Goal: Check status: Check status

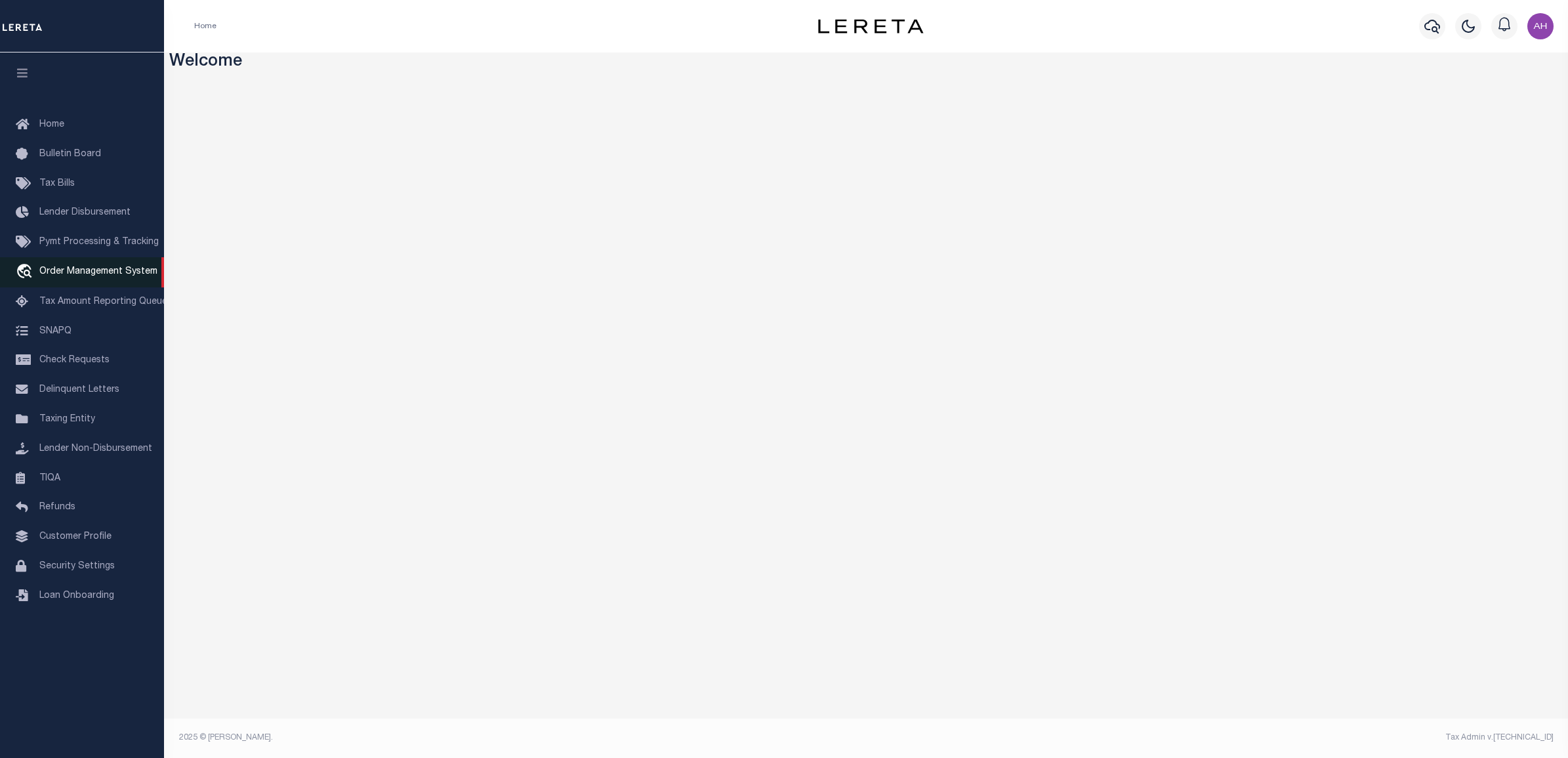
click at [128, 272] on span "Order Management System" at bounding box center [99, 271] width 118 height 9
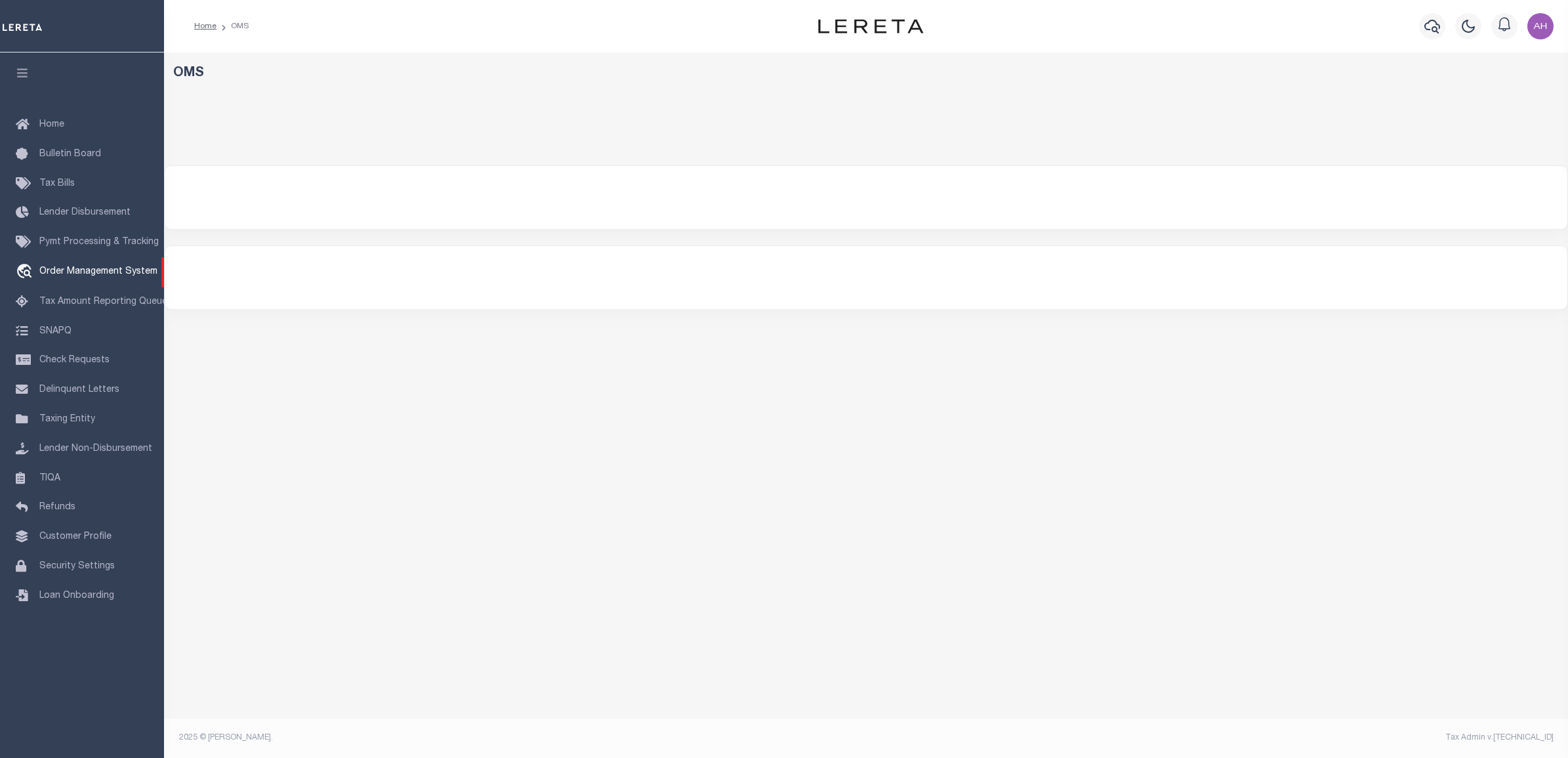
select select "200"
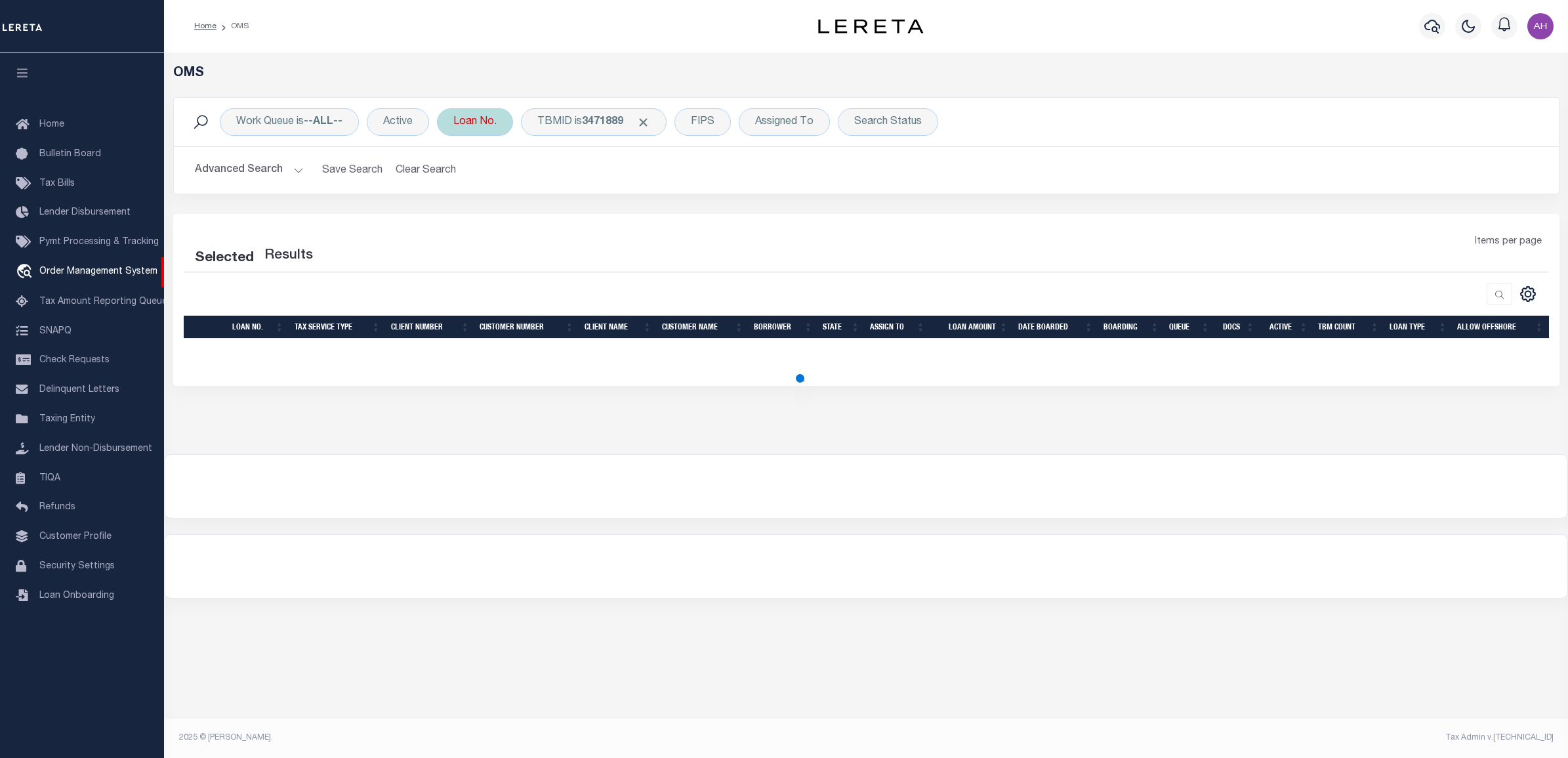
select select "200"
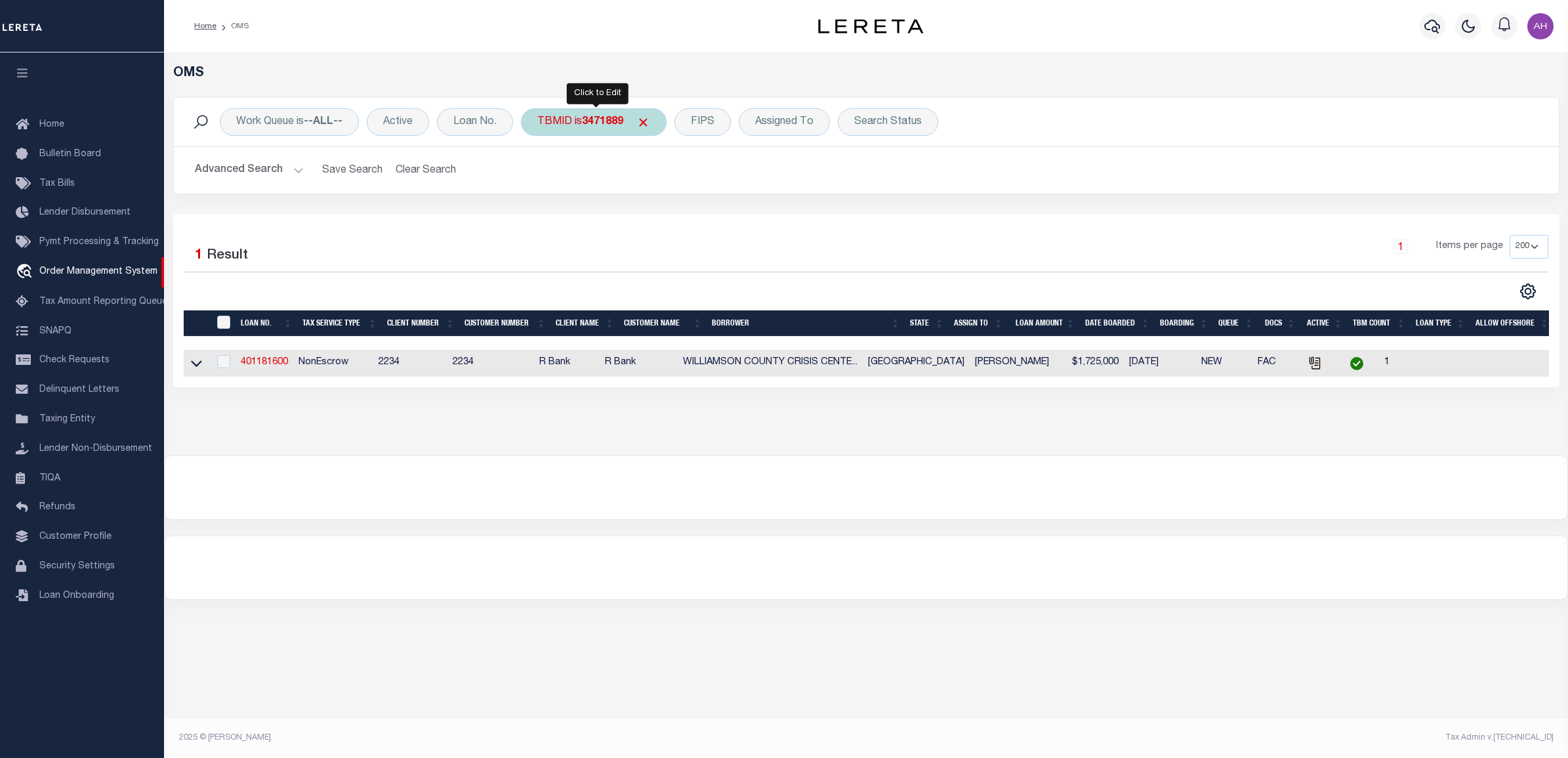
click at [585, 126] on b "3471889" at bounding box center [602, 122] width 41 height 10
click at [658, 122] on div "TBMID is 3471889 Equals Is Not Equal To Is Greater Than Is Less Than 3471889 Ca…" at bounding box center [594, 121] width 146 height 27
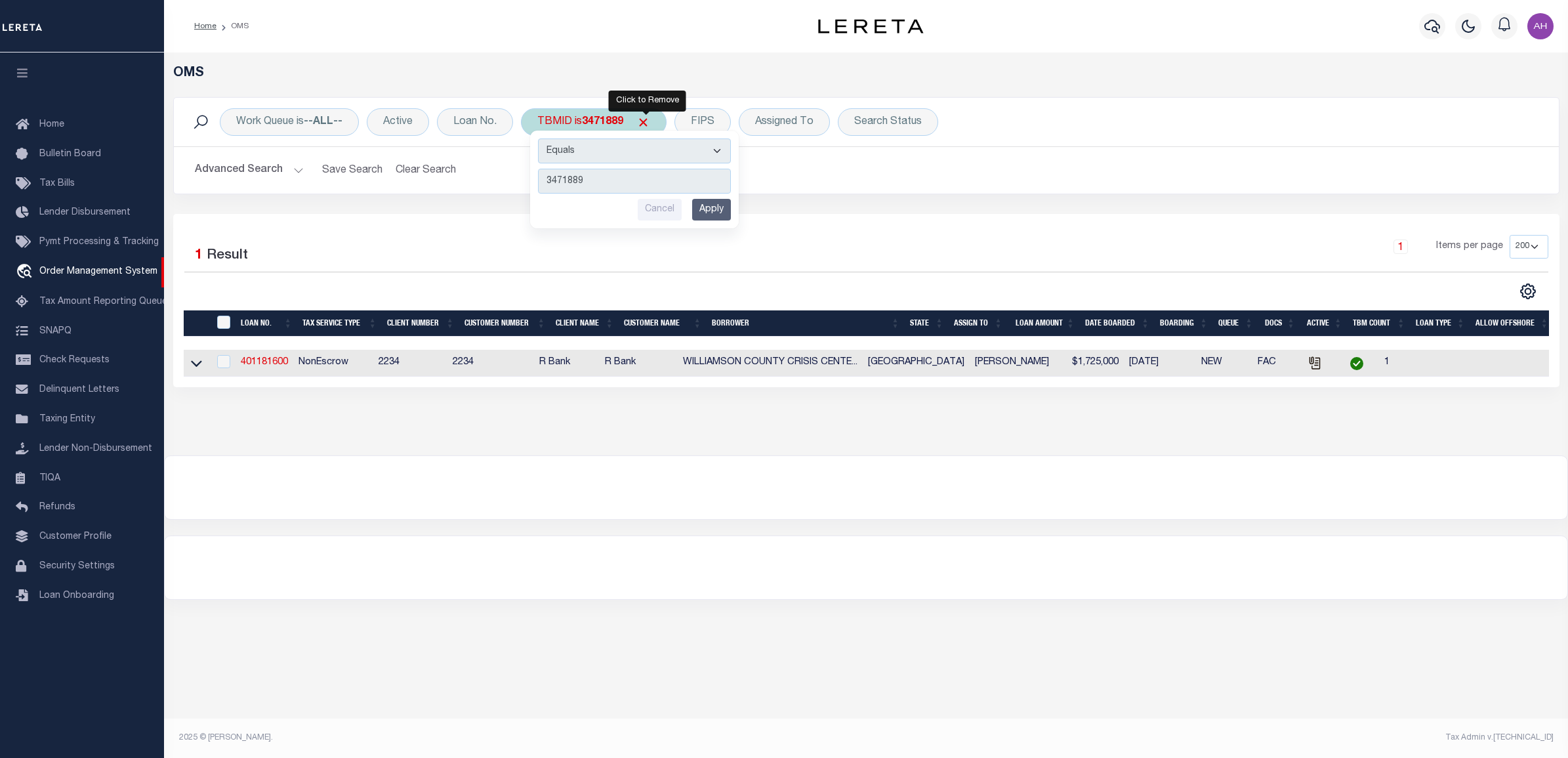
click at [645, 119] on span "Click to Remove" at bounding box center [643, 122] width 14 height 14
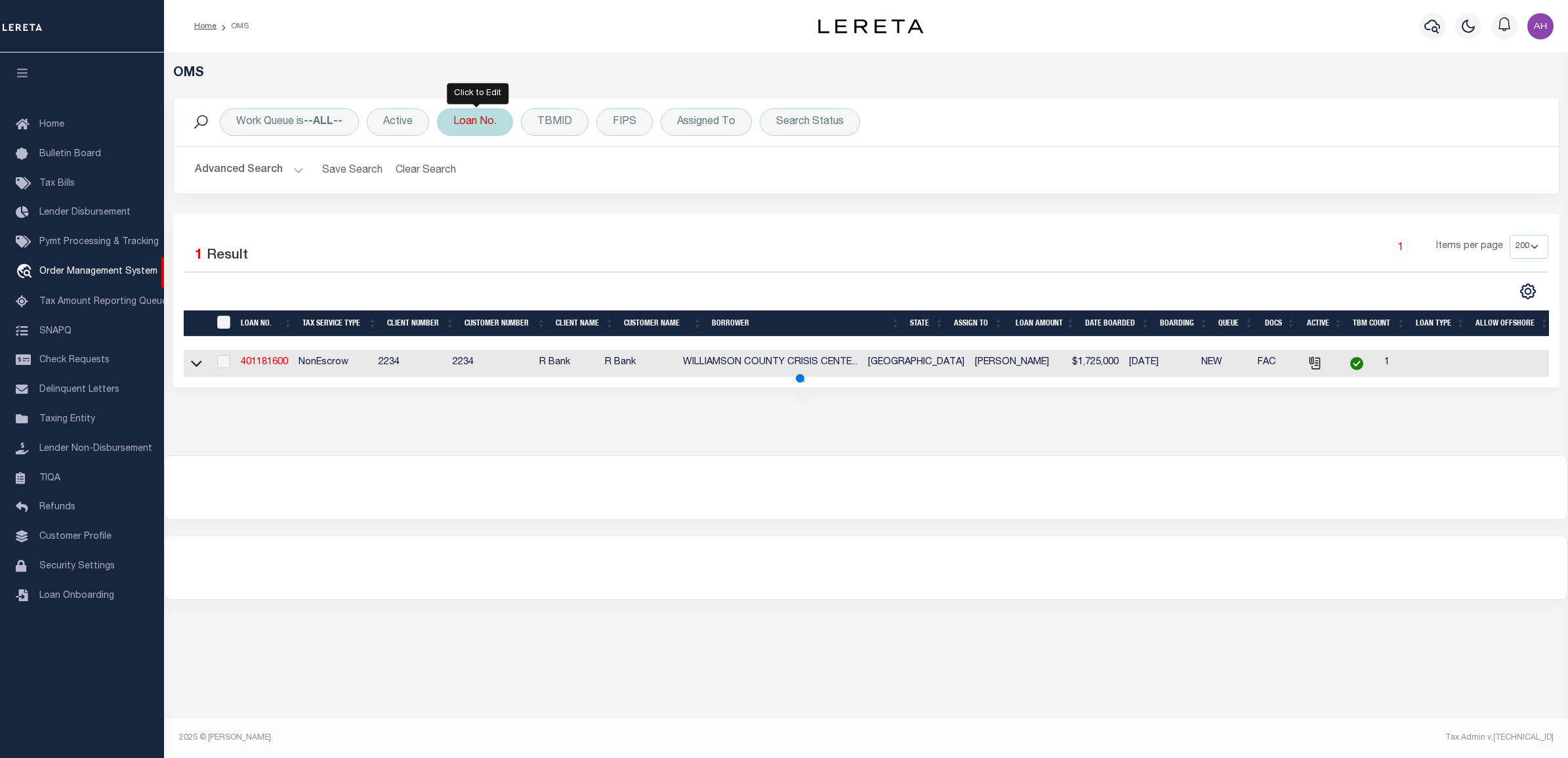
click at [471, 118] on div "Loan No." at bounding box center [475, 121] width 76 height 27
type input "104407626"
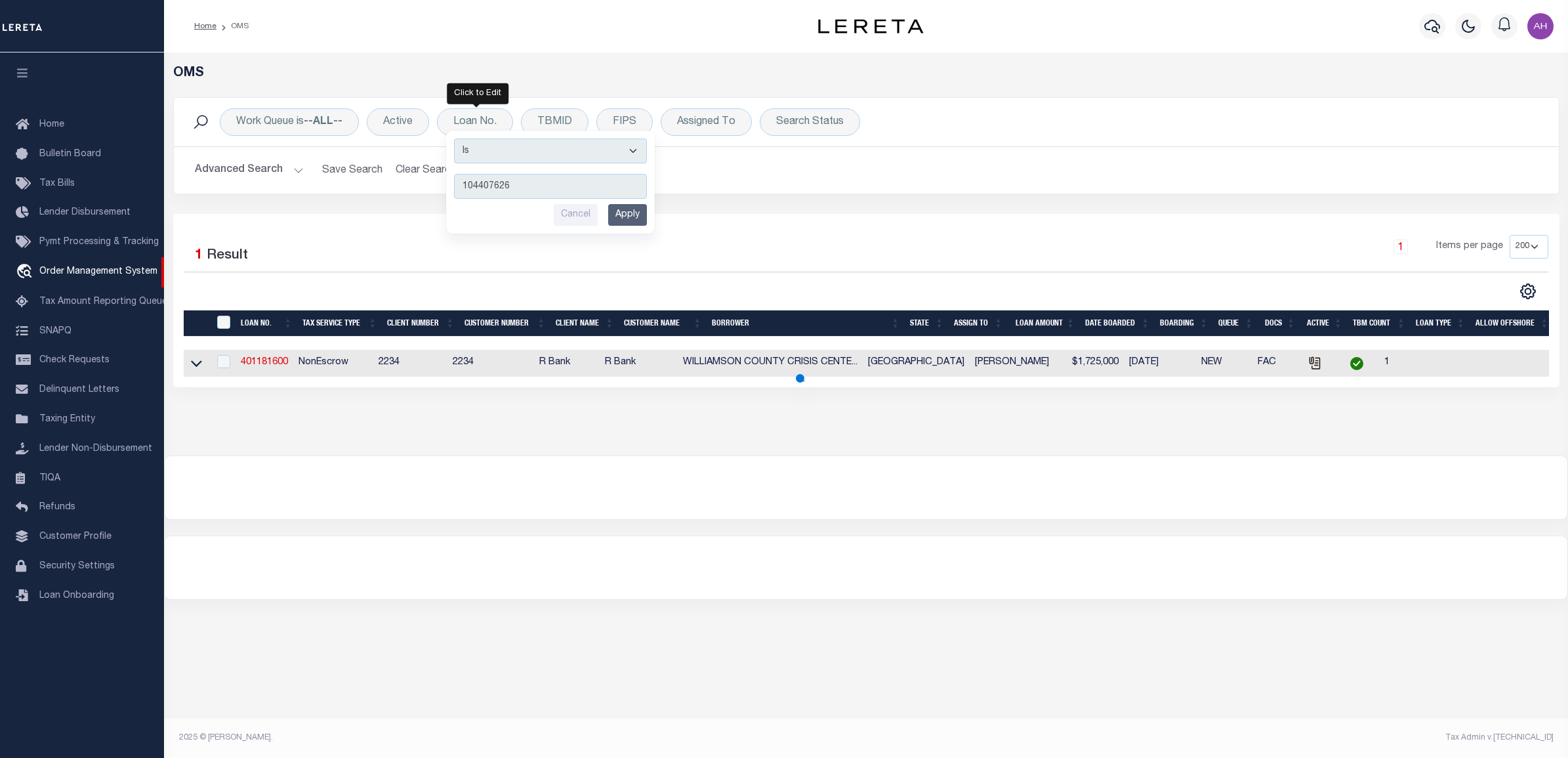
click at [629, 215] on input "Apply" at bounding box center [627, 214] width 39 height 21
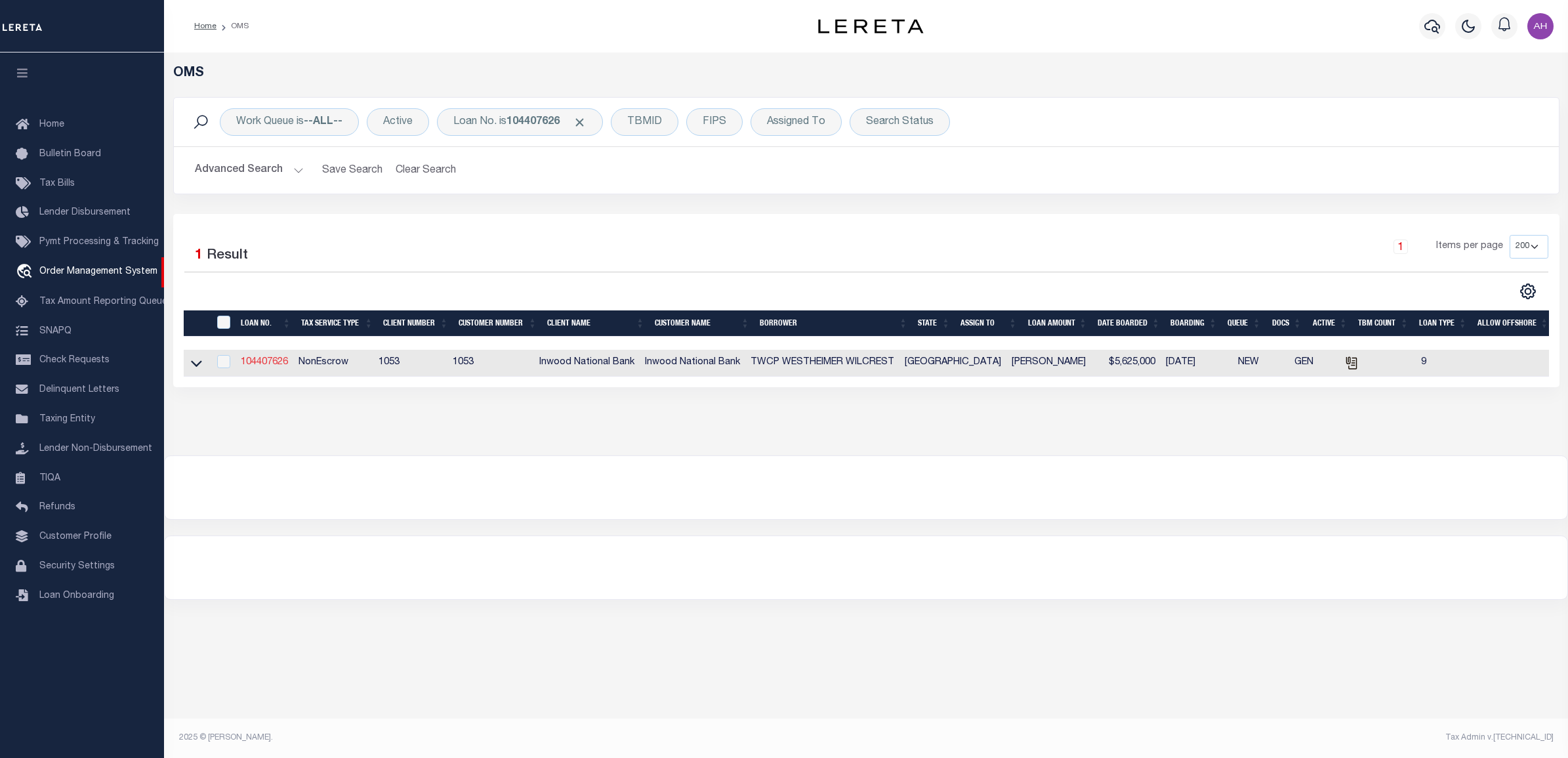
click at [251, 362] on link "104407626" at bounding box center [264, 362] width 47 height 9
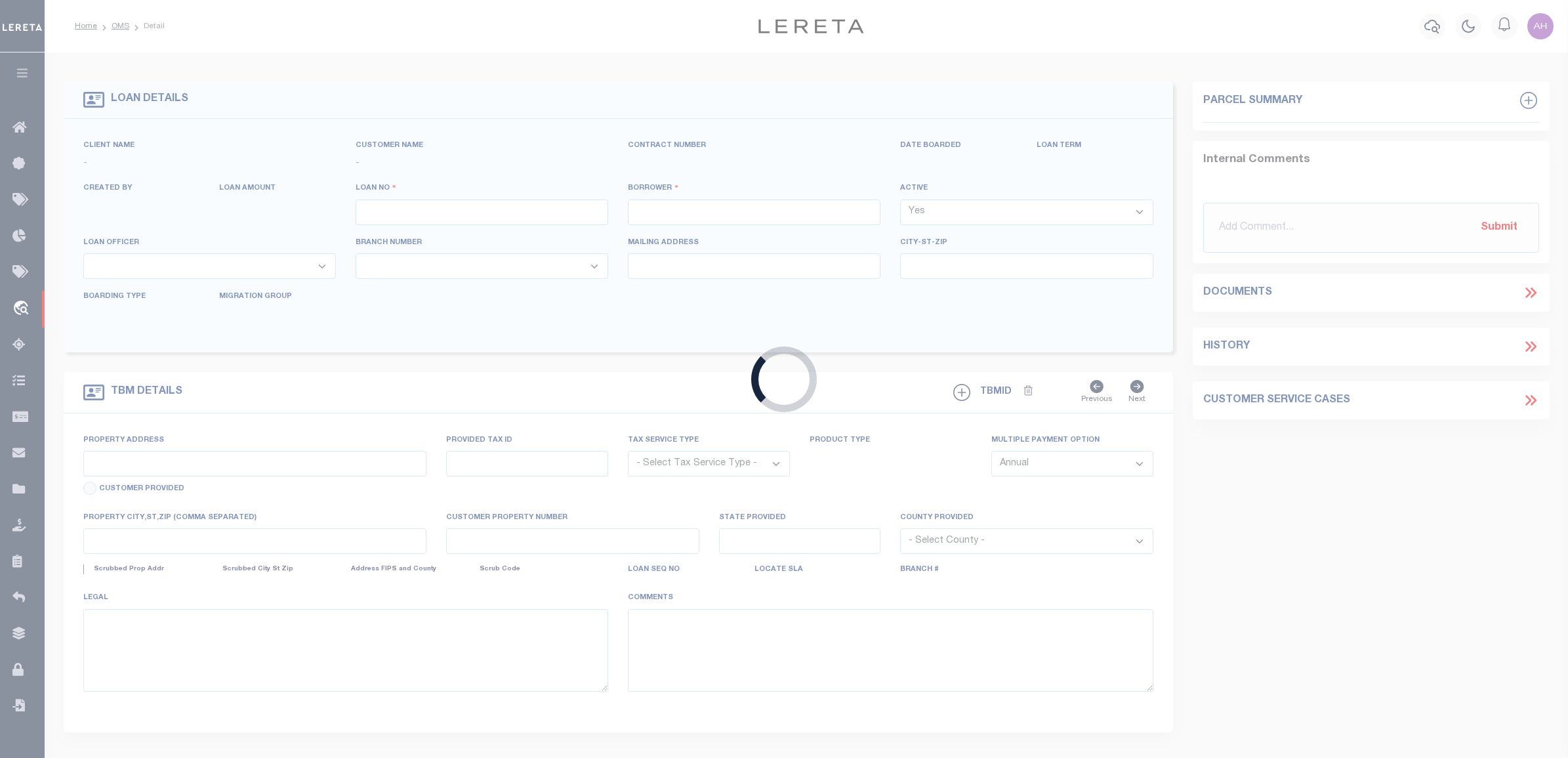
type input "104407626"
type input "TWCP WESTHEIMER WILCREST"
select select "False"
select select
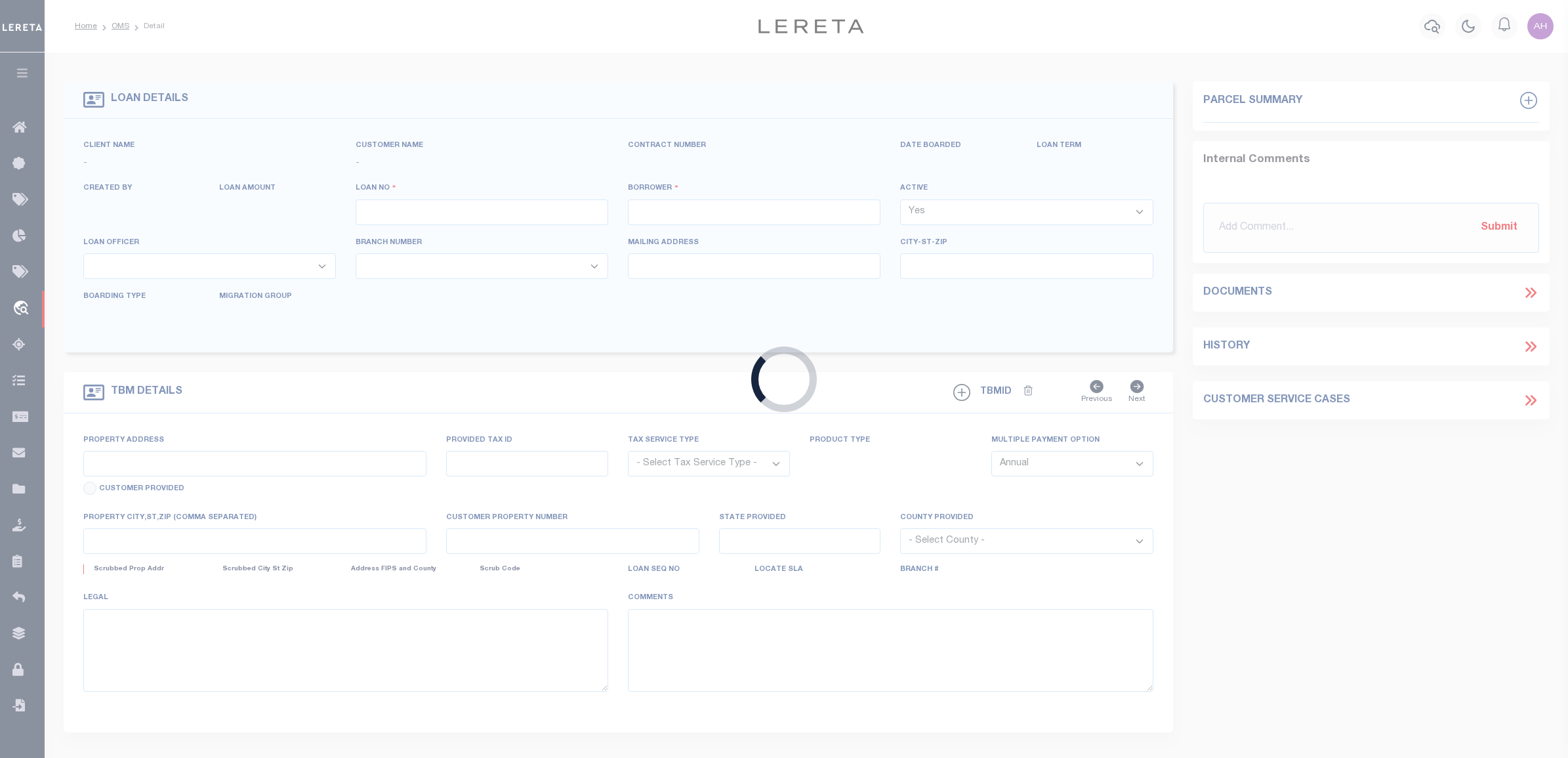
type input "PLANO TX 75074"
select select "NonEscrow"
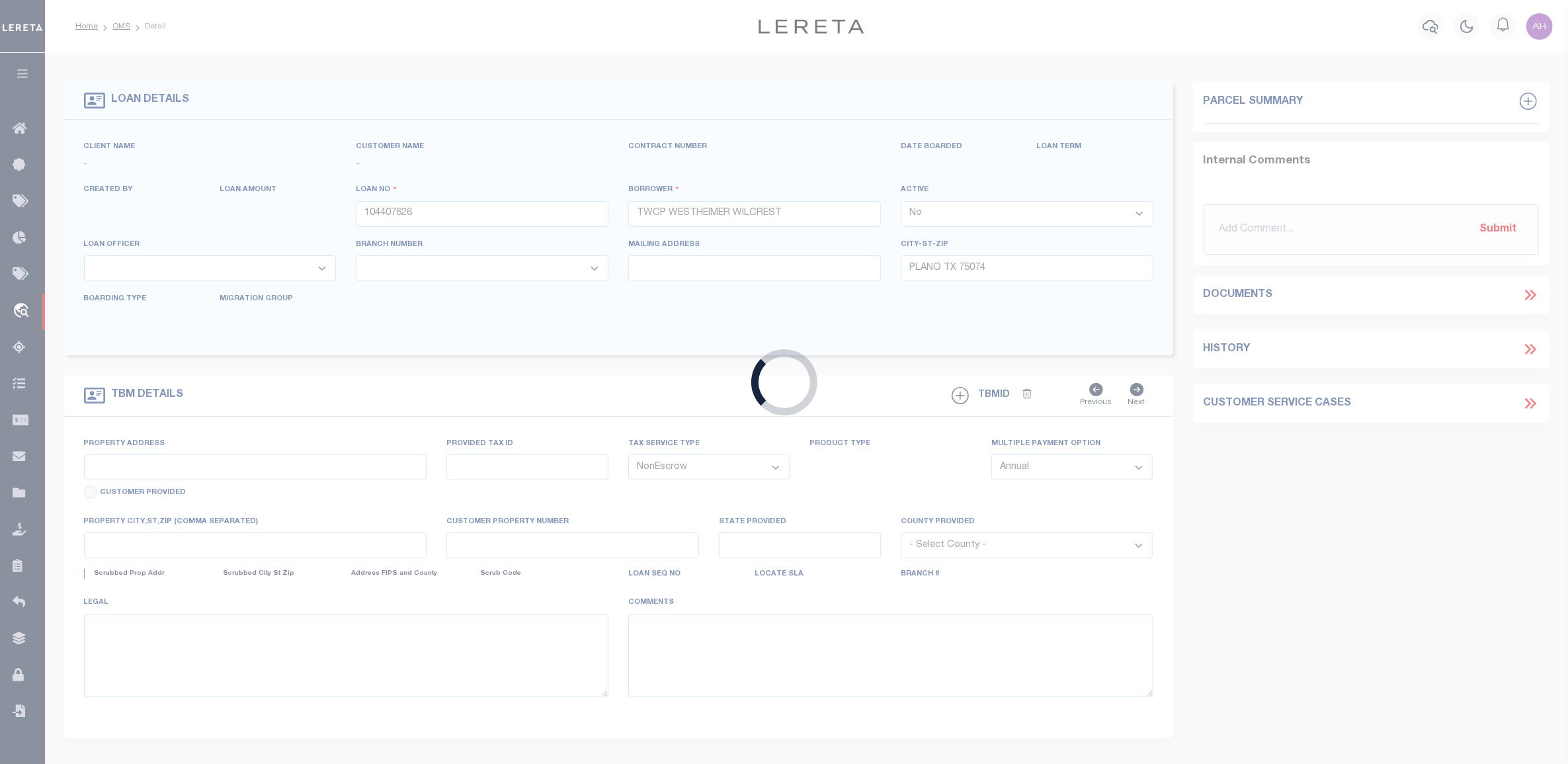
type input "[STREET_ADDRESS]"
type input "R0160001001A1"
select select
type input "[GEOGRAPHIC_DATA]"
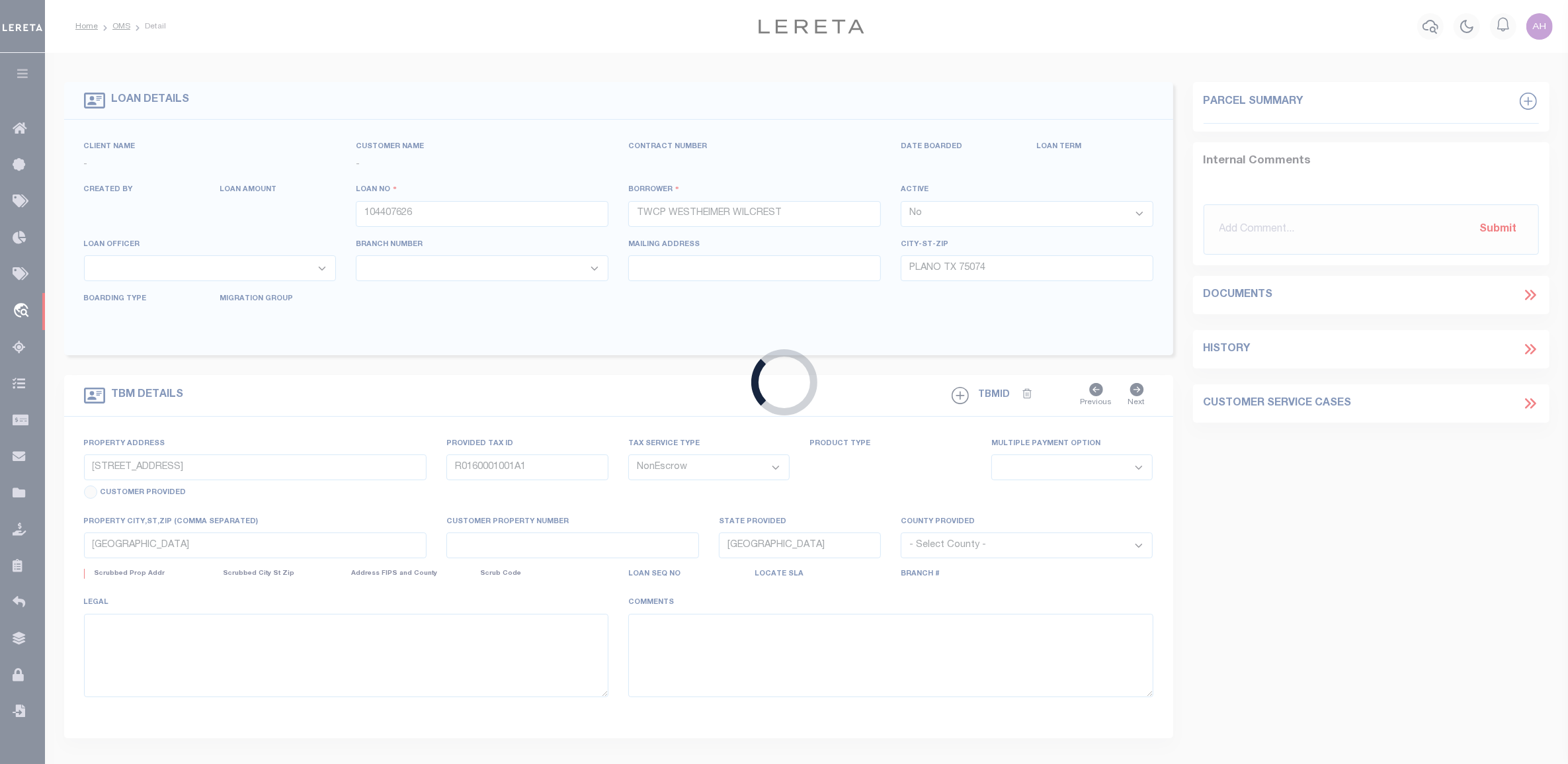
select select
type textarea "[PERSON_NAME] ADDITION (CPL)|[PERSON_NAME] 1|LOT 1A & PLANO O D BLK 1 4 LOT 6B|…"
select select "3764"
select select "91"
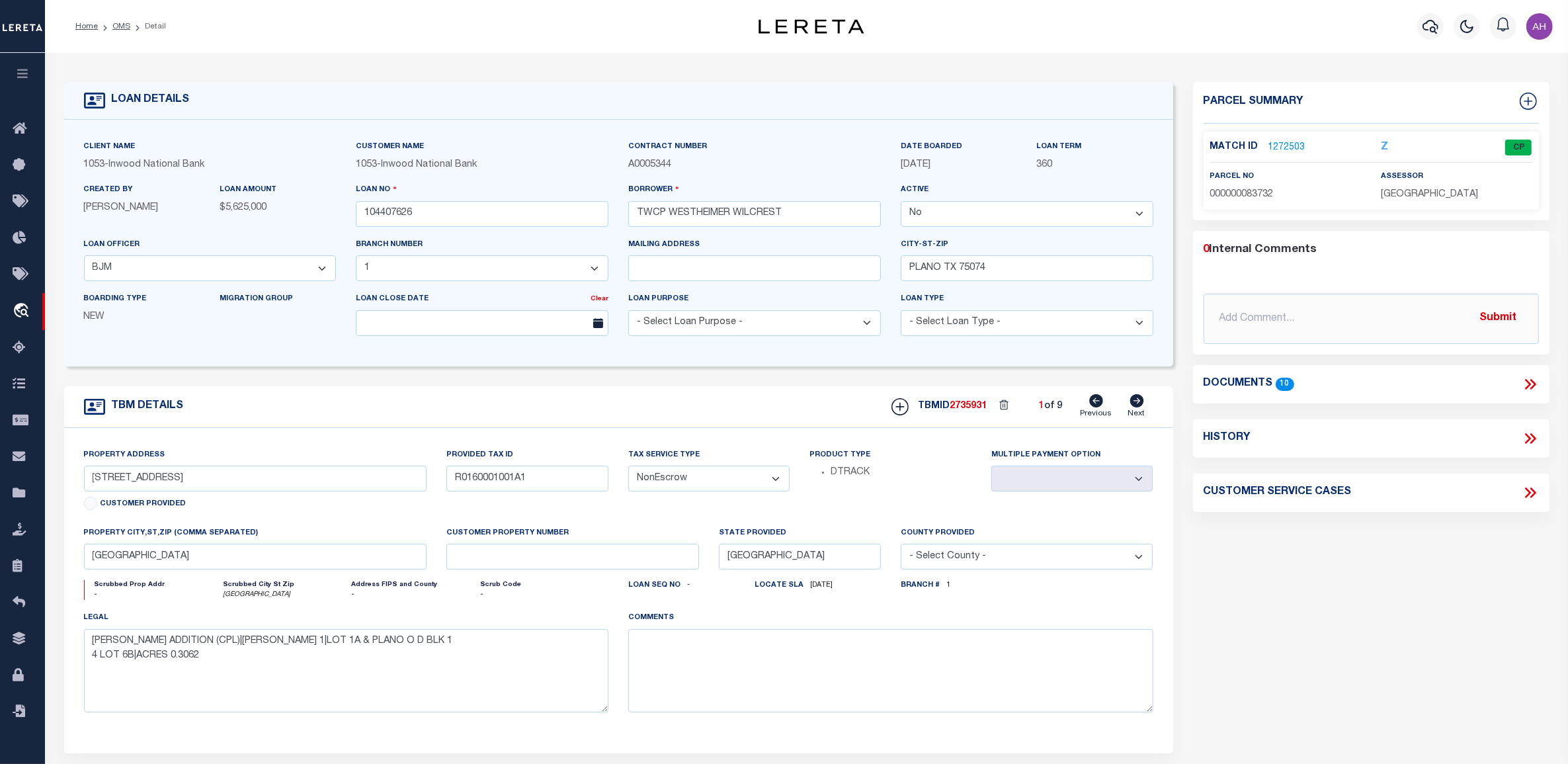
click at [1534, 381] on icon at bounding box center [1529, 384] width 17 height 17
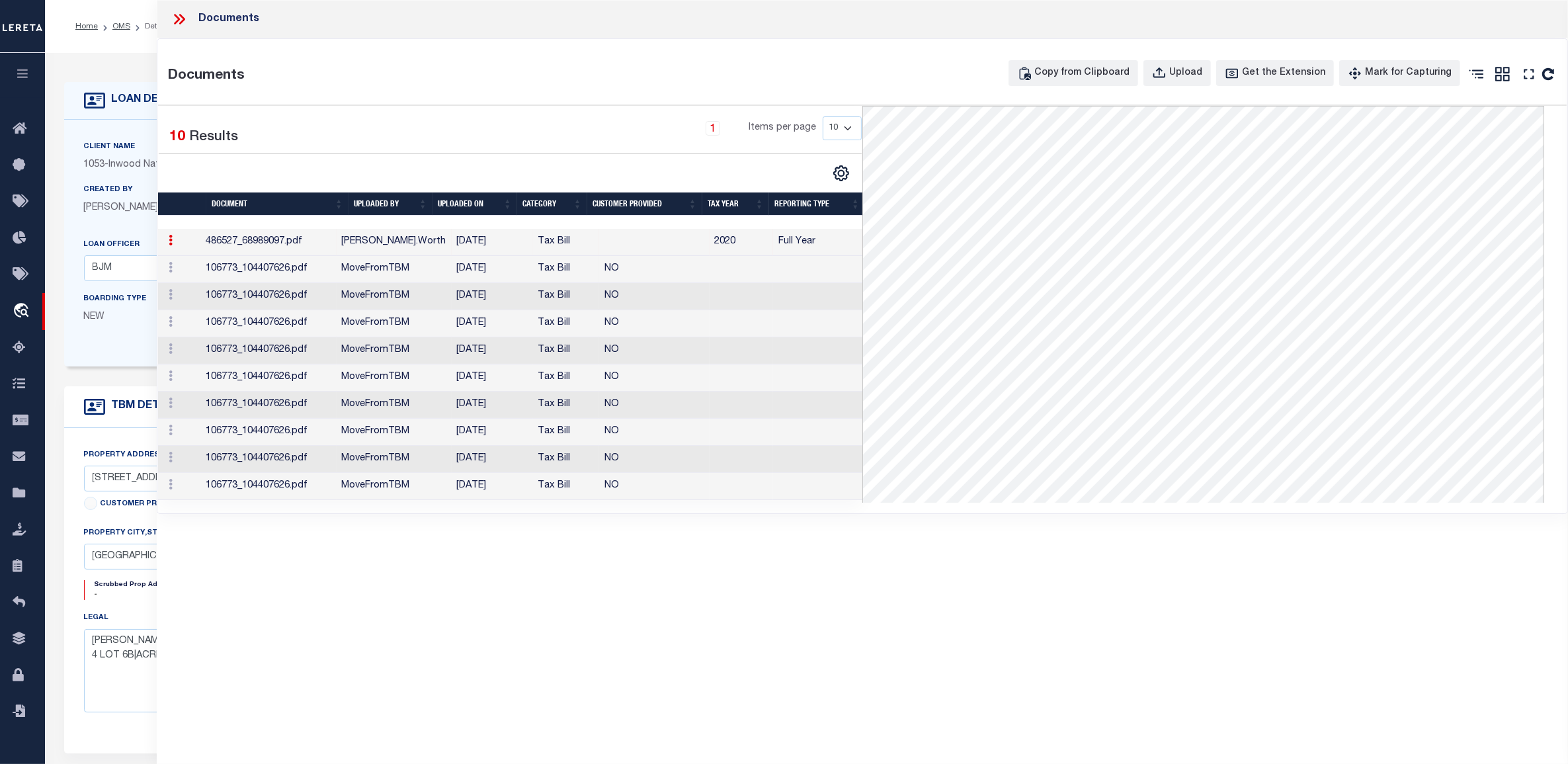
click at [229, 272] on td "106773_104407626.pdf" at bounding box center [268, 269] width 136 height 27
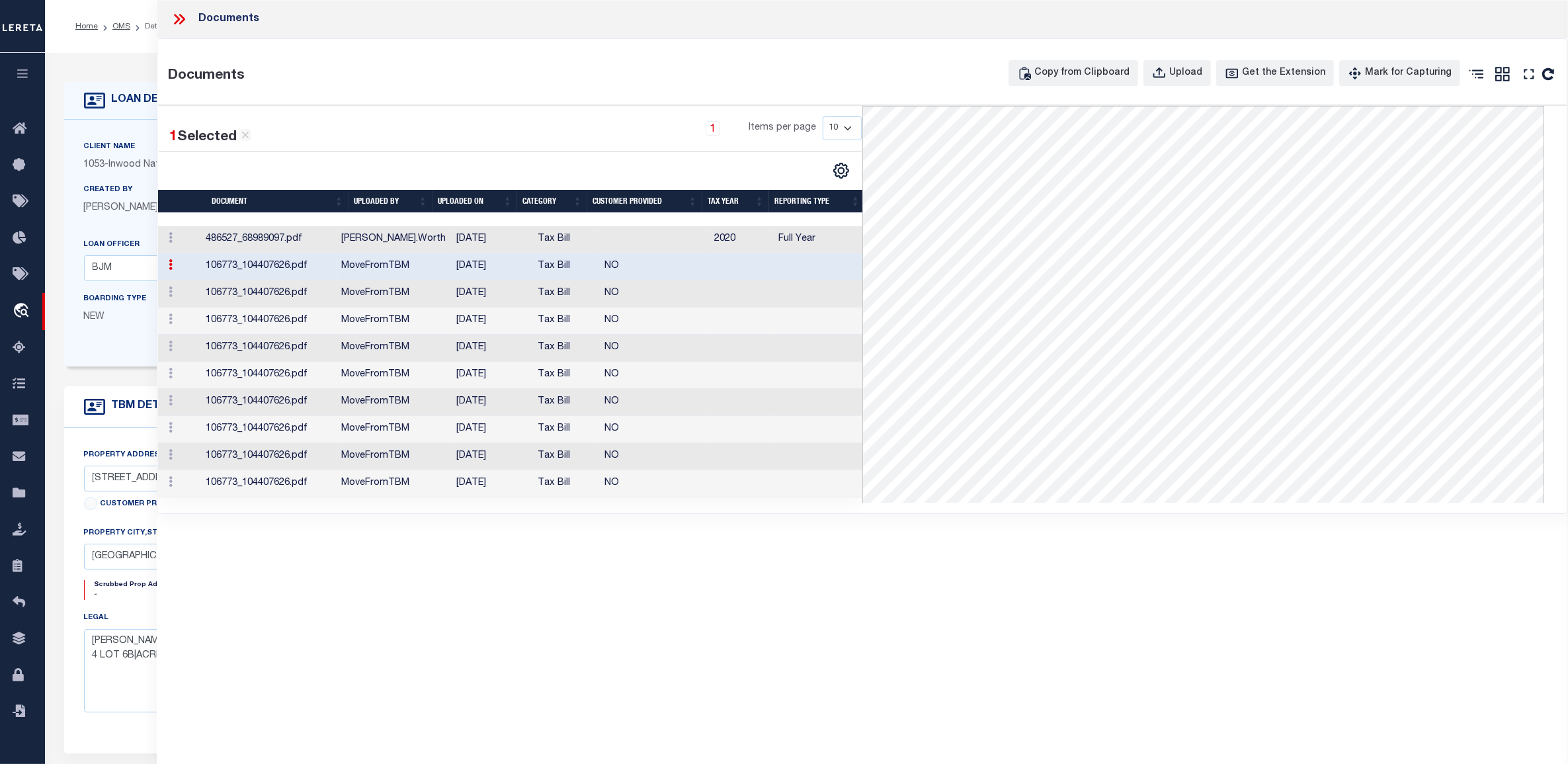
click at [243, 294] on td "106773_104407626.pdf" at bounding box center [268, 293] width 136 height 27
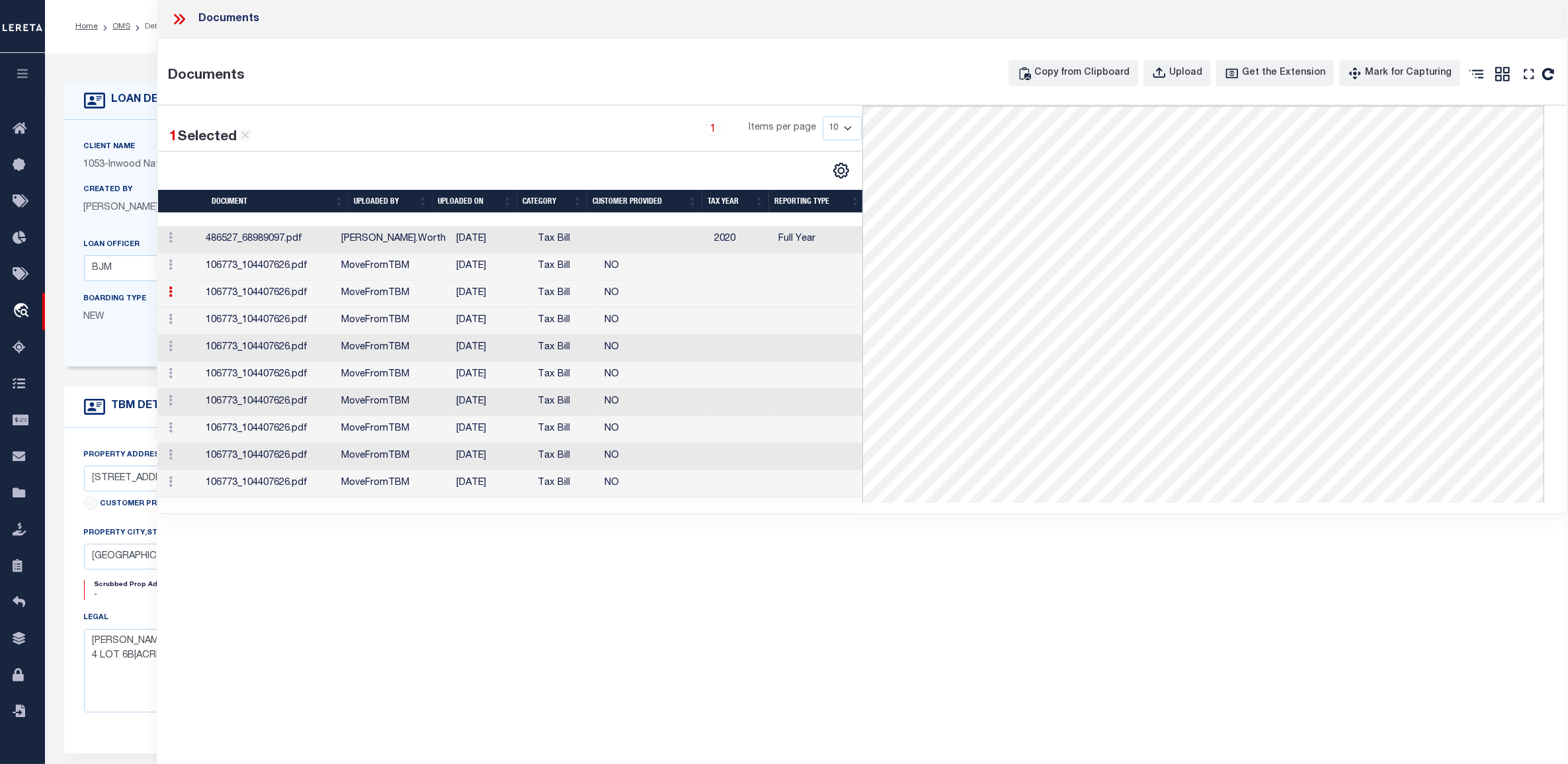
click at [247, 312] on td "106773_104407626.pdf" at bounding box center [268, 321] width 136 height 27
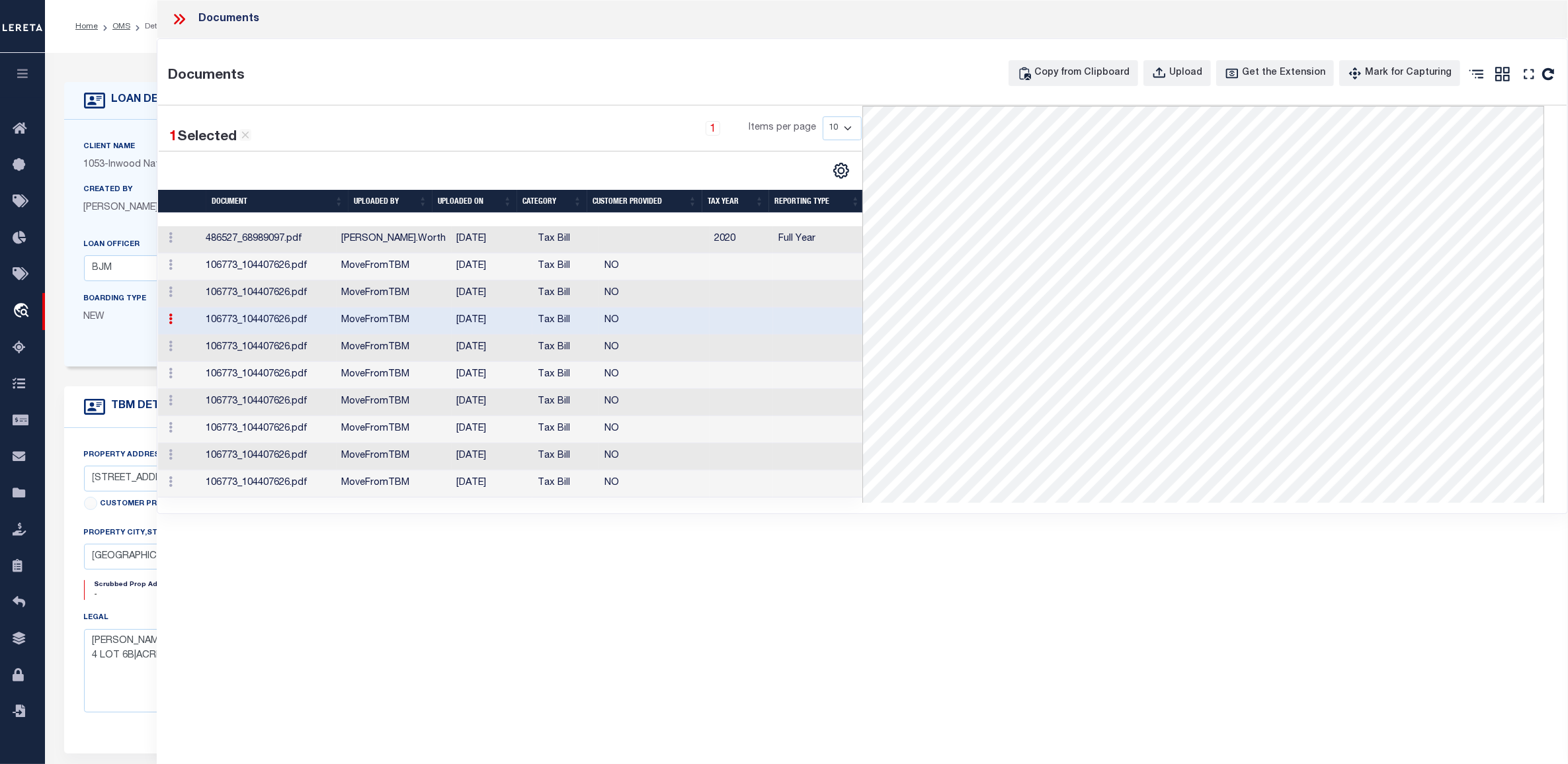
click at [263, 339] on td "106773_104407626.pdf" at bounding box center [268, 348] width 136 height 27
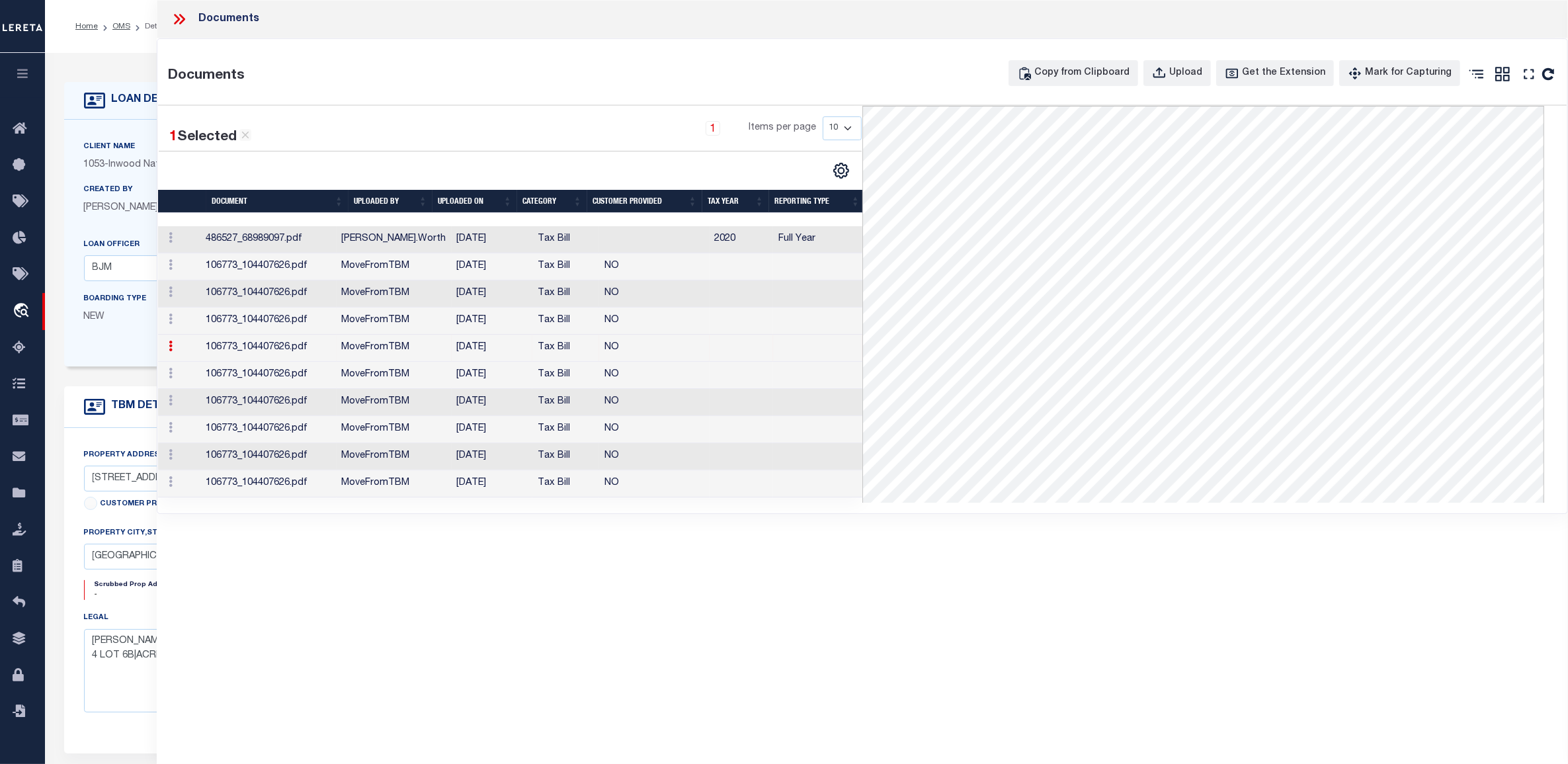
click at [275, 396] on td "106773_104407626.pdf" at bounding box center [268, 402] width 136 height 27
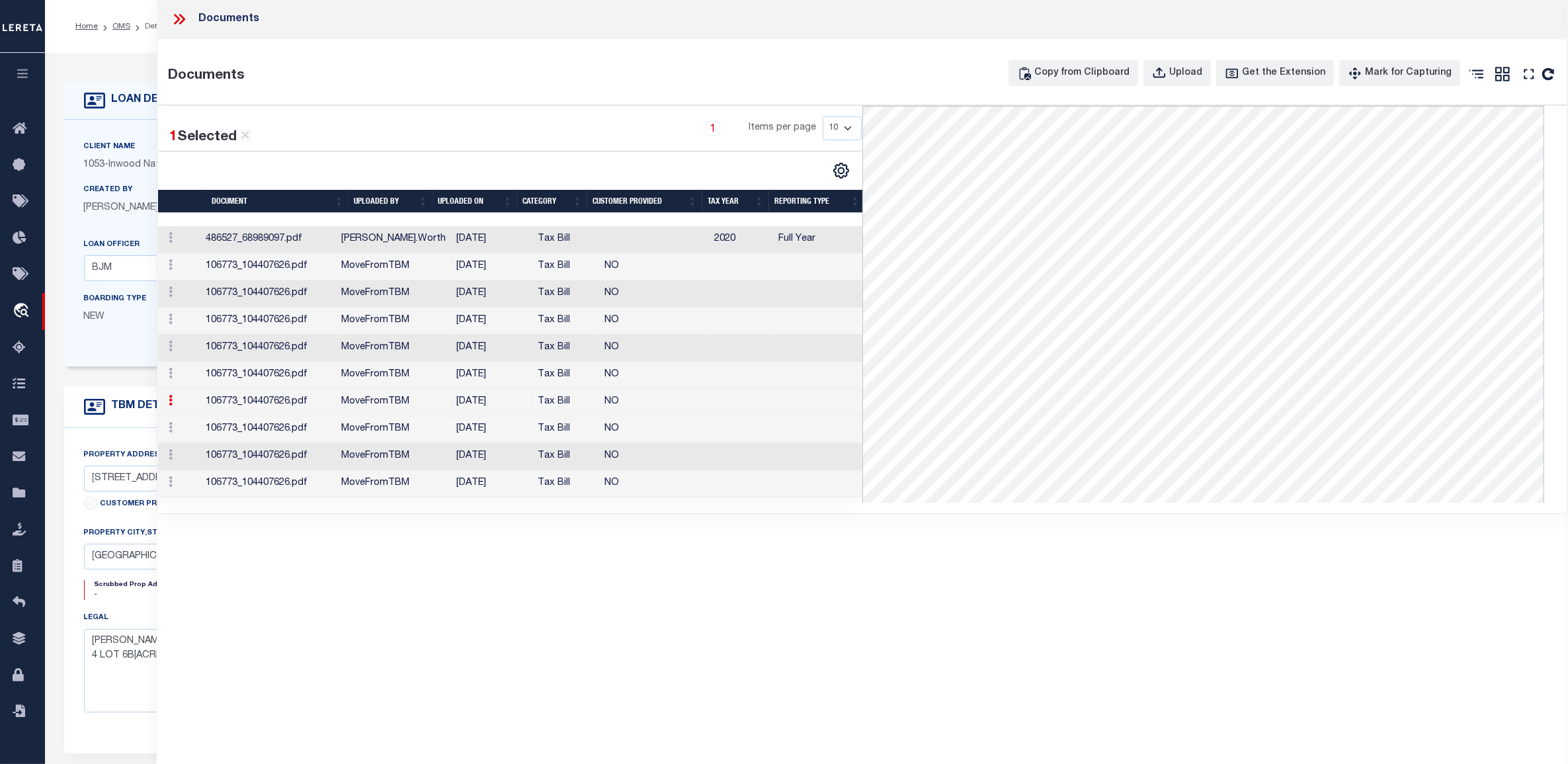
click at [290, 443] on td "106773_104407626.pdf" at bounding box center [268, 429] width 136 height 27
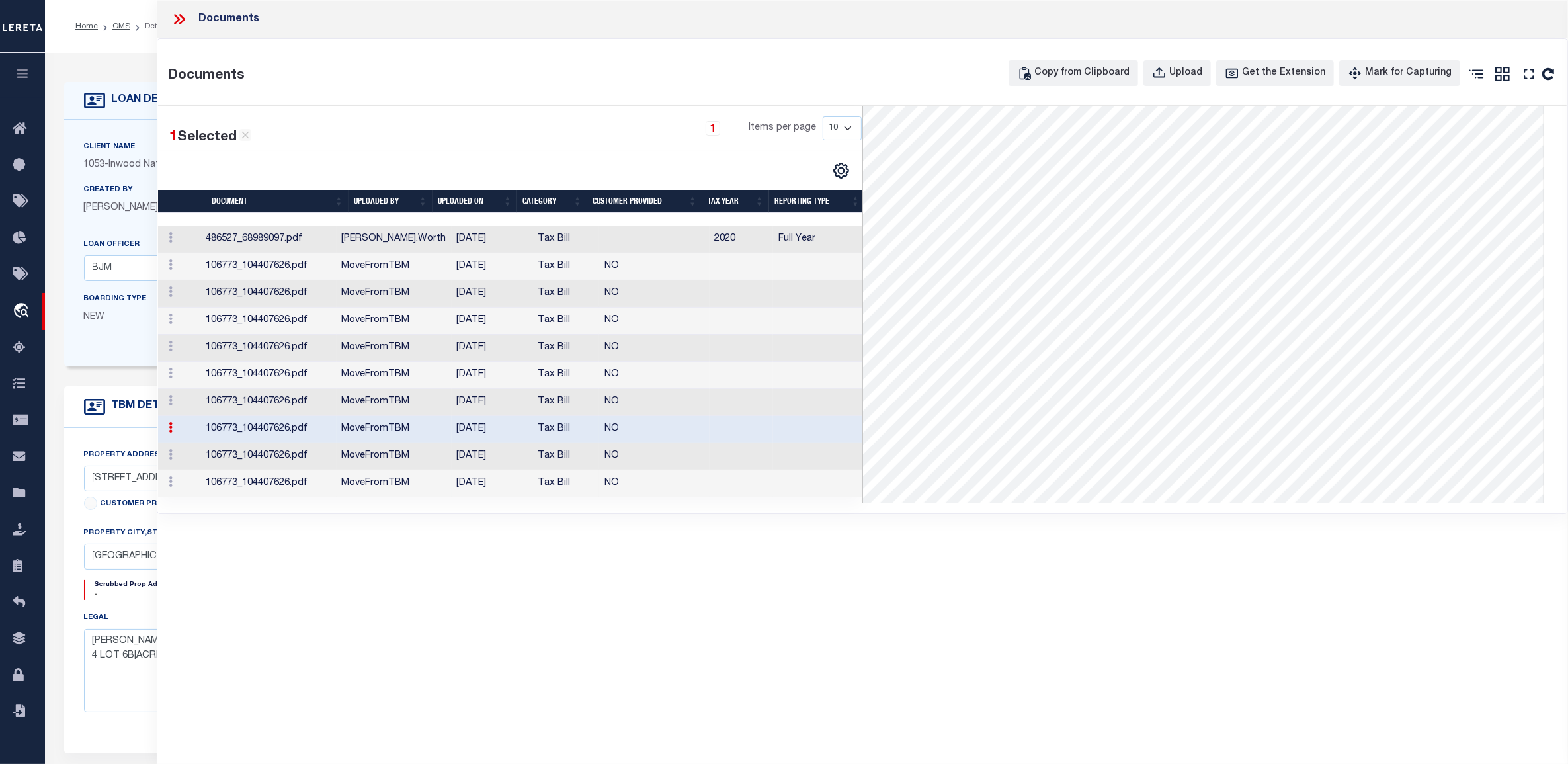
click at [303, 490] on td "106773_104407626.pdf" at bounding box center [268, 483] width 136 height 27
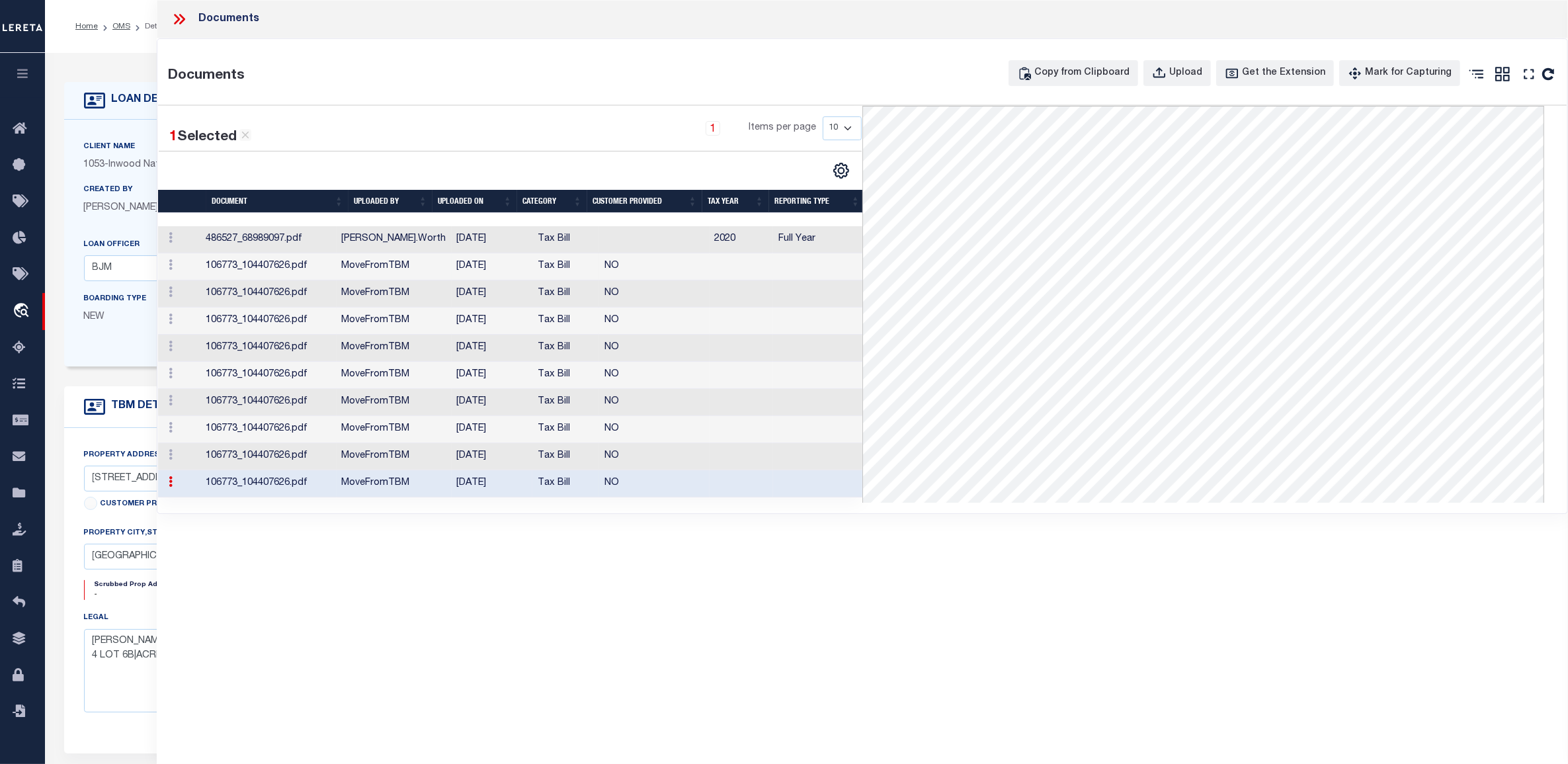
click at [296, 268] on td "106773_104407626.pdf" at bounding box center [268, 267] width 136 height 27
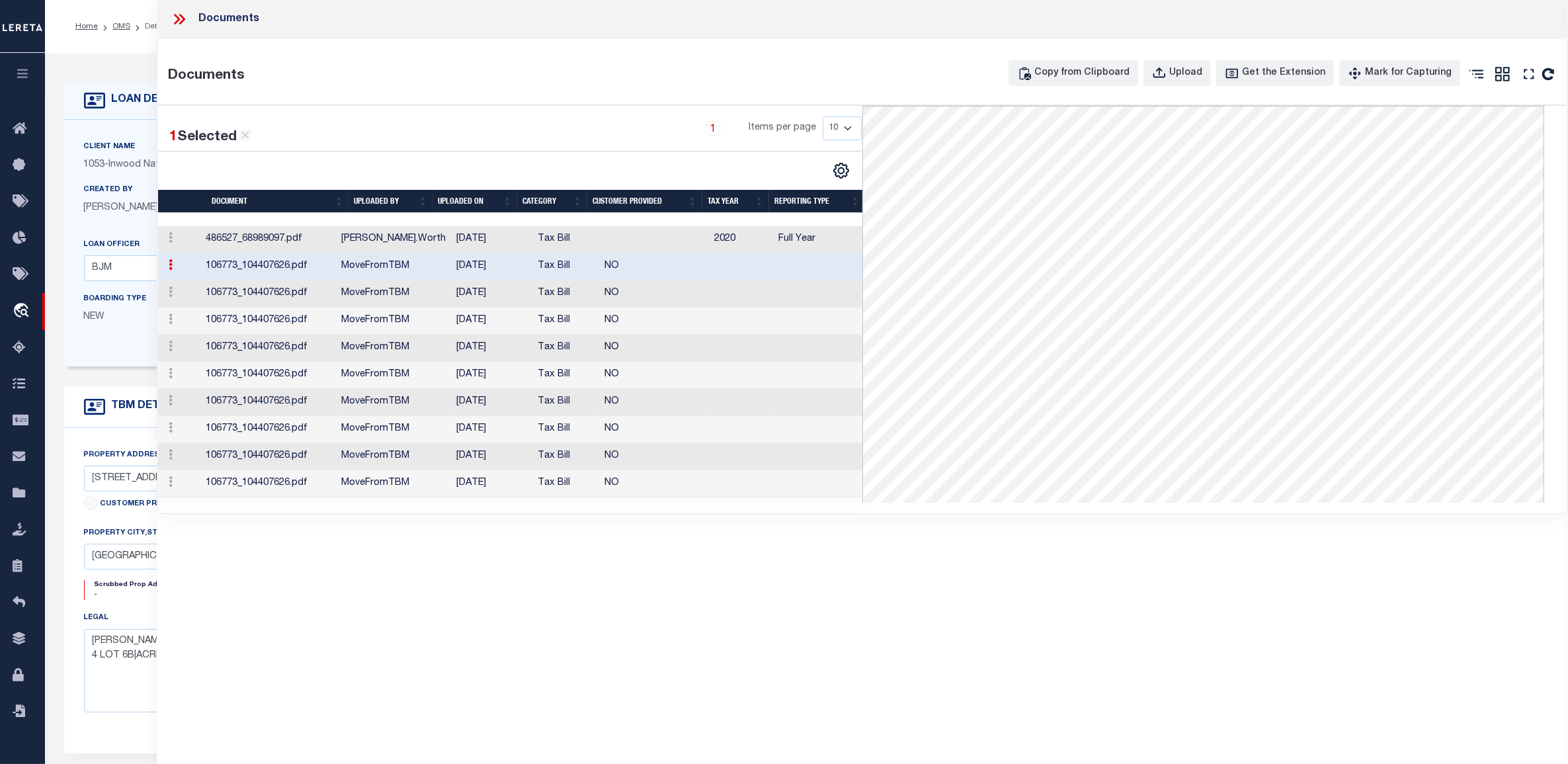
click at [285, 294] on td "106773_104407626.pdf" at bounding box center [268, 293] width 136 height 27
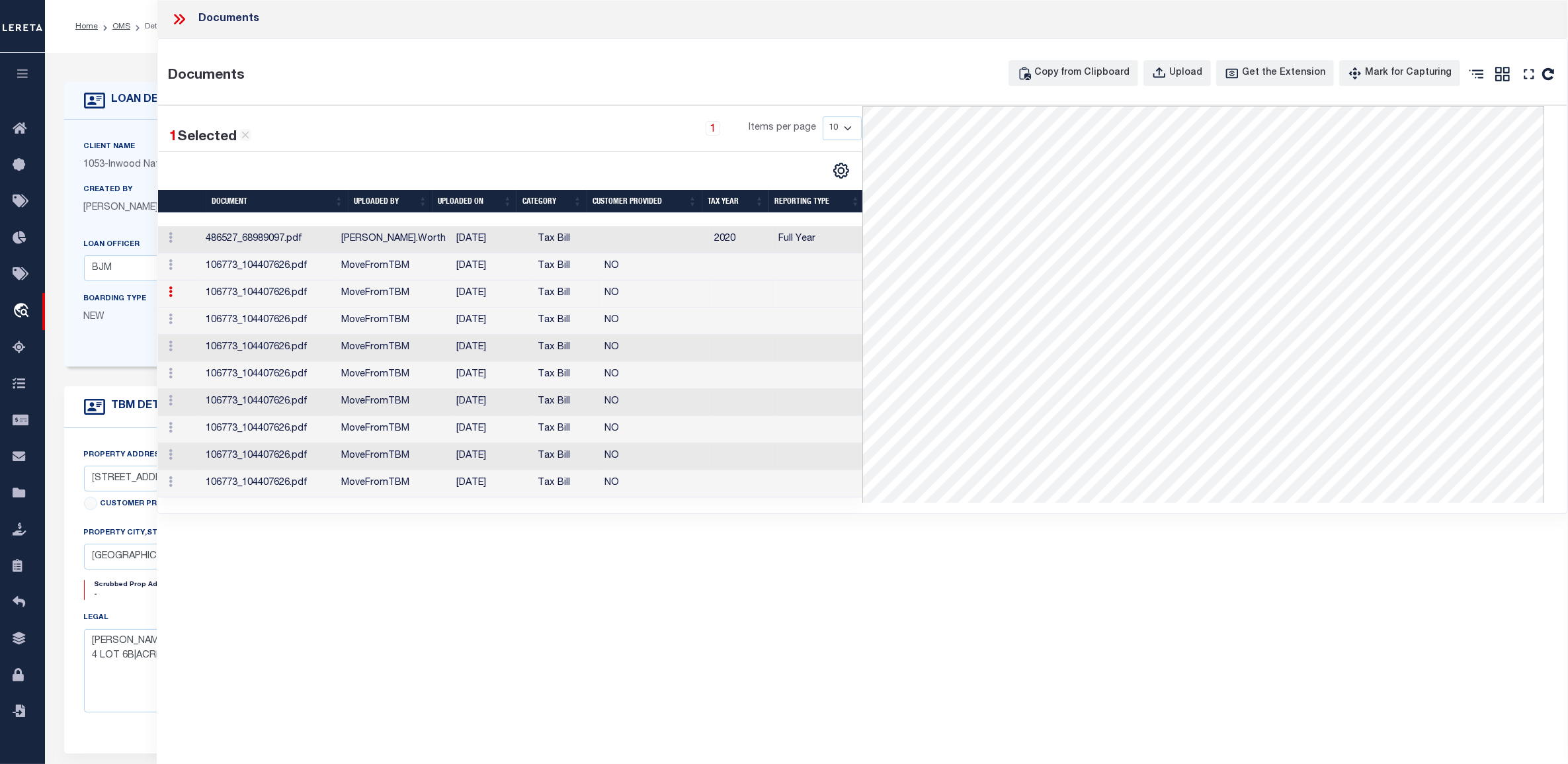
click at [174, 21] on icon at bounding box center [179, 19] width 17 height 17
